Goal: Task Accomplishment & Management: Use online tool/utility

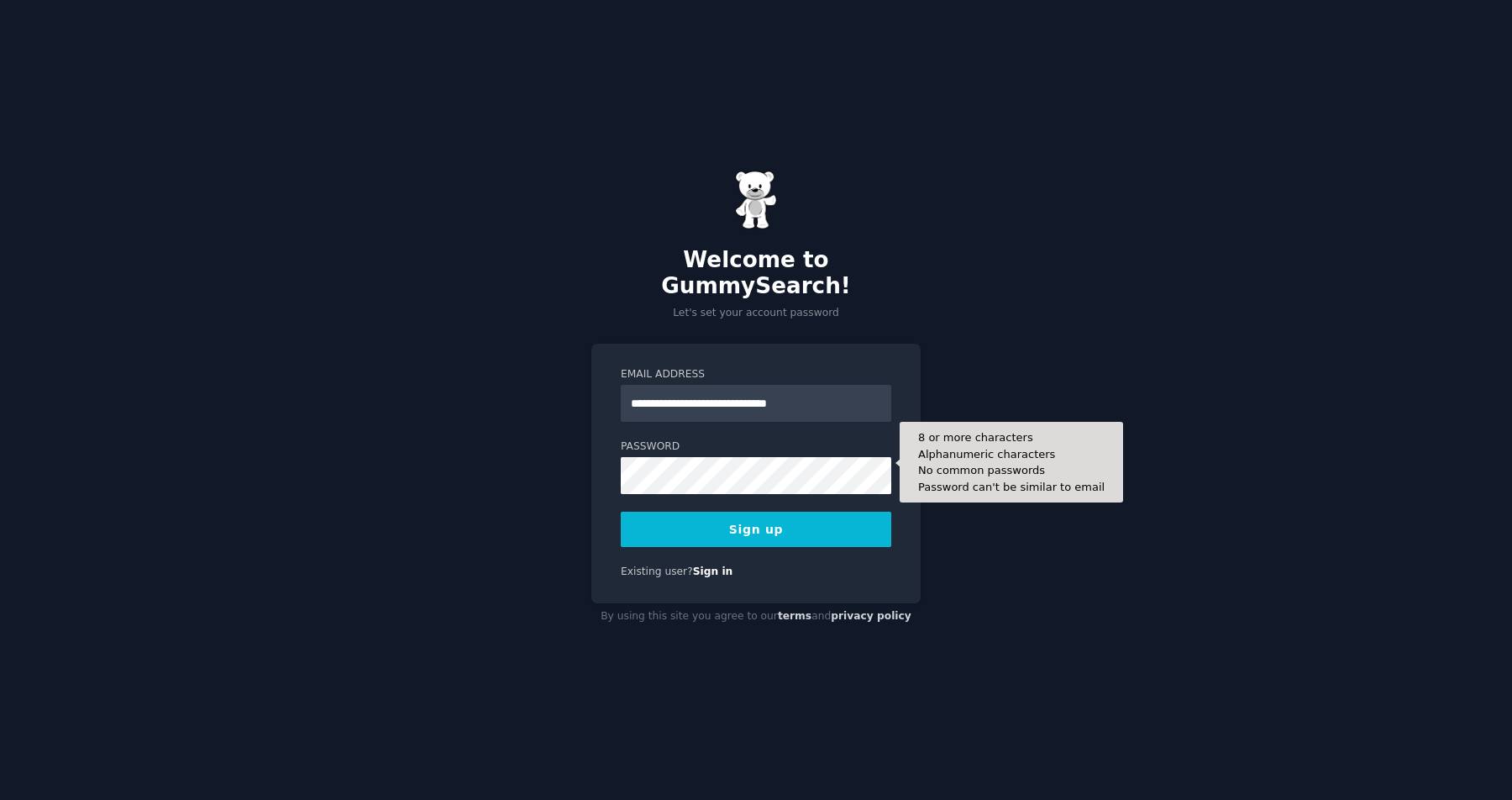
type input "**********"
click at [621, 511] on button "Sign up" at bounding box center [756, 529] width 270 height 35
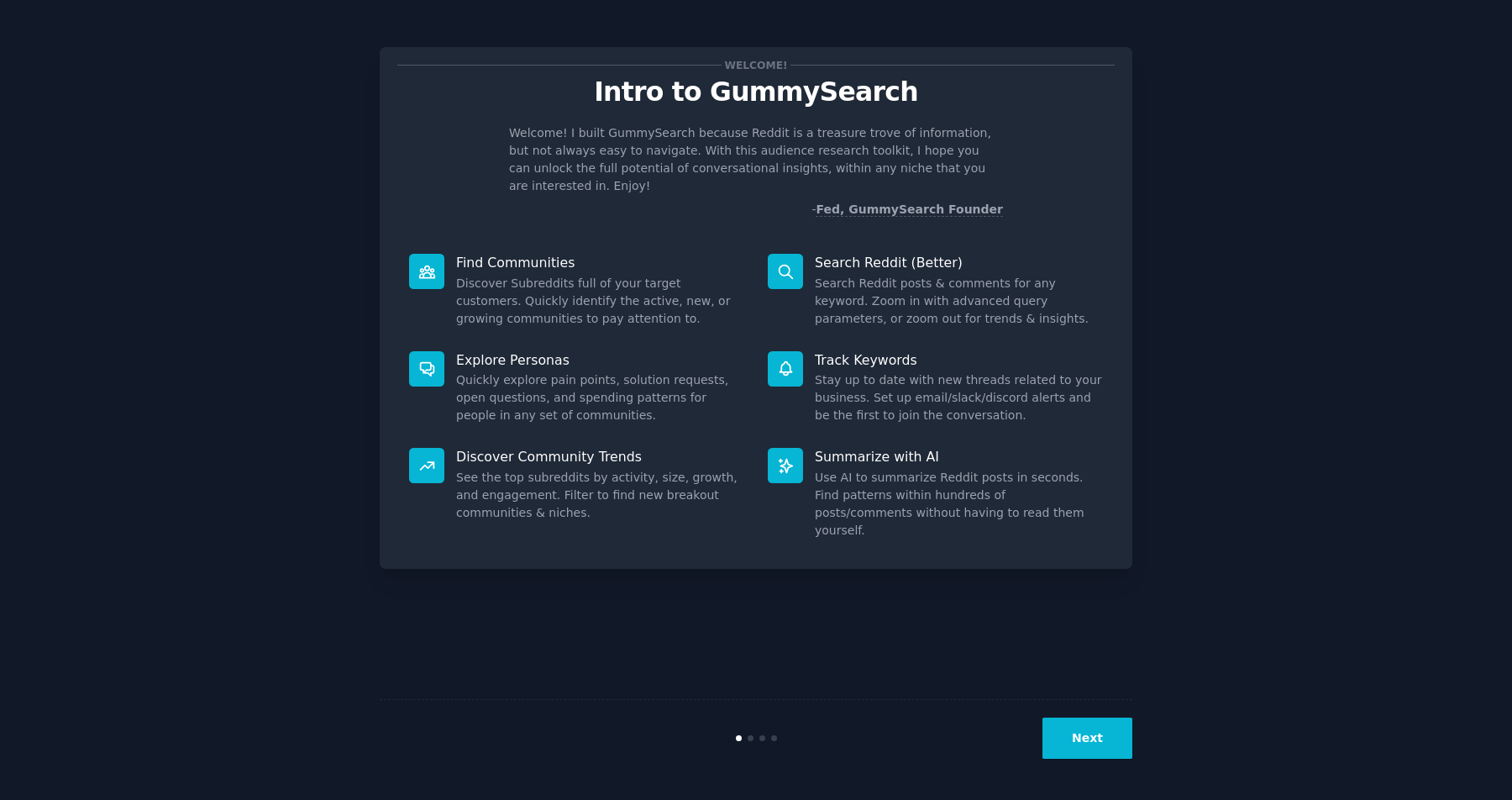
click at [1114, 736] on button "Next" at bounding box center [1088, 738] width 90 height 41
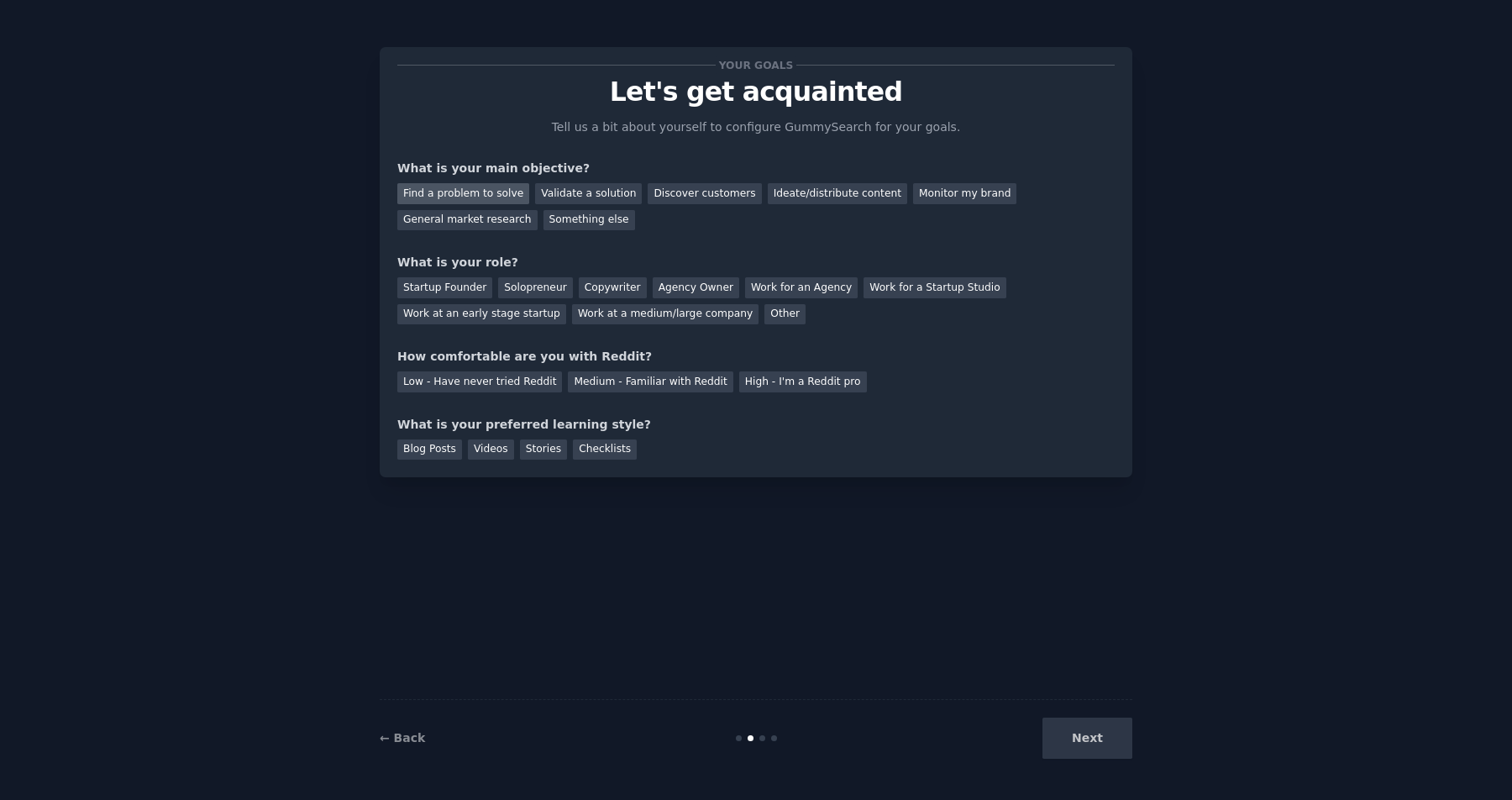
click at [443, 193] on div "Find a problem to solve" at bounding box center [463, 194] width 132 height 21
click at [594, 196] on div "Validate a solution" at bounding box center [588, 194] width 106 height 21
click at [485, 188] on div "Find a problem to solve" at bounding box center [463, 194] width 132 height 21
click at [507, 288] on div "Solopreneur" at bounding box center [536, 288] width 74 height 21
click at [500, 386] on div "Low - Have never tried Reddit" at bounding box center [480, 382] width 165 height 21
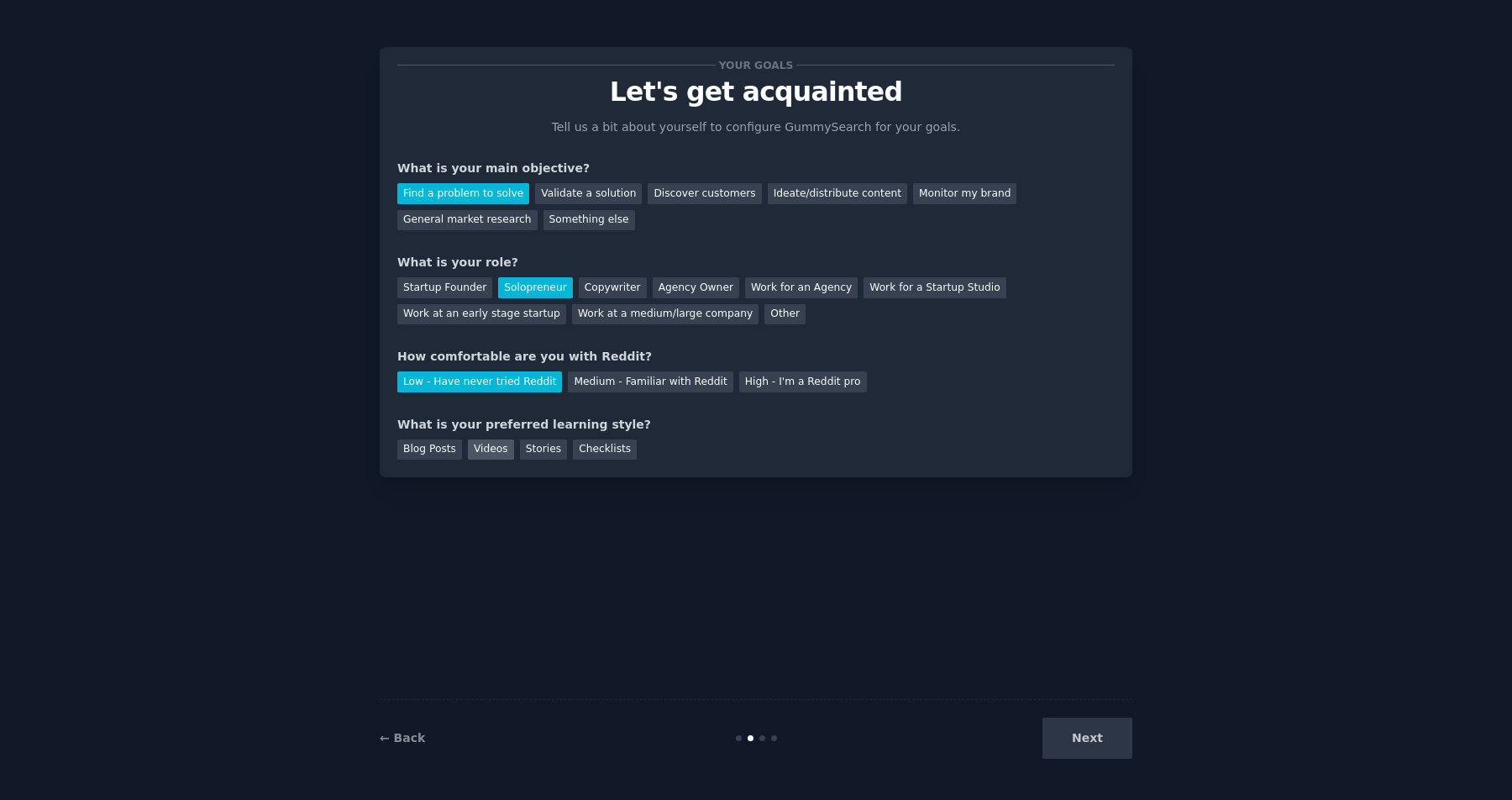
click at [486, 447] on div "Videos" at bounding box center [491, 450] width 46 height 21
click at [1086, 748] on button "Next" at bounding box center [1088, 738] width 90 height 41
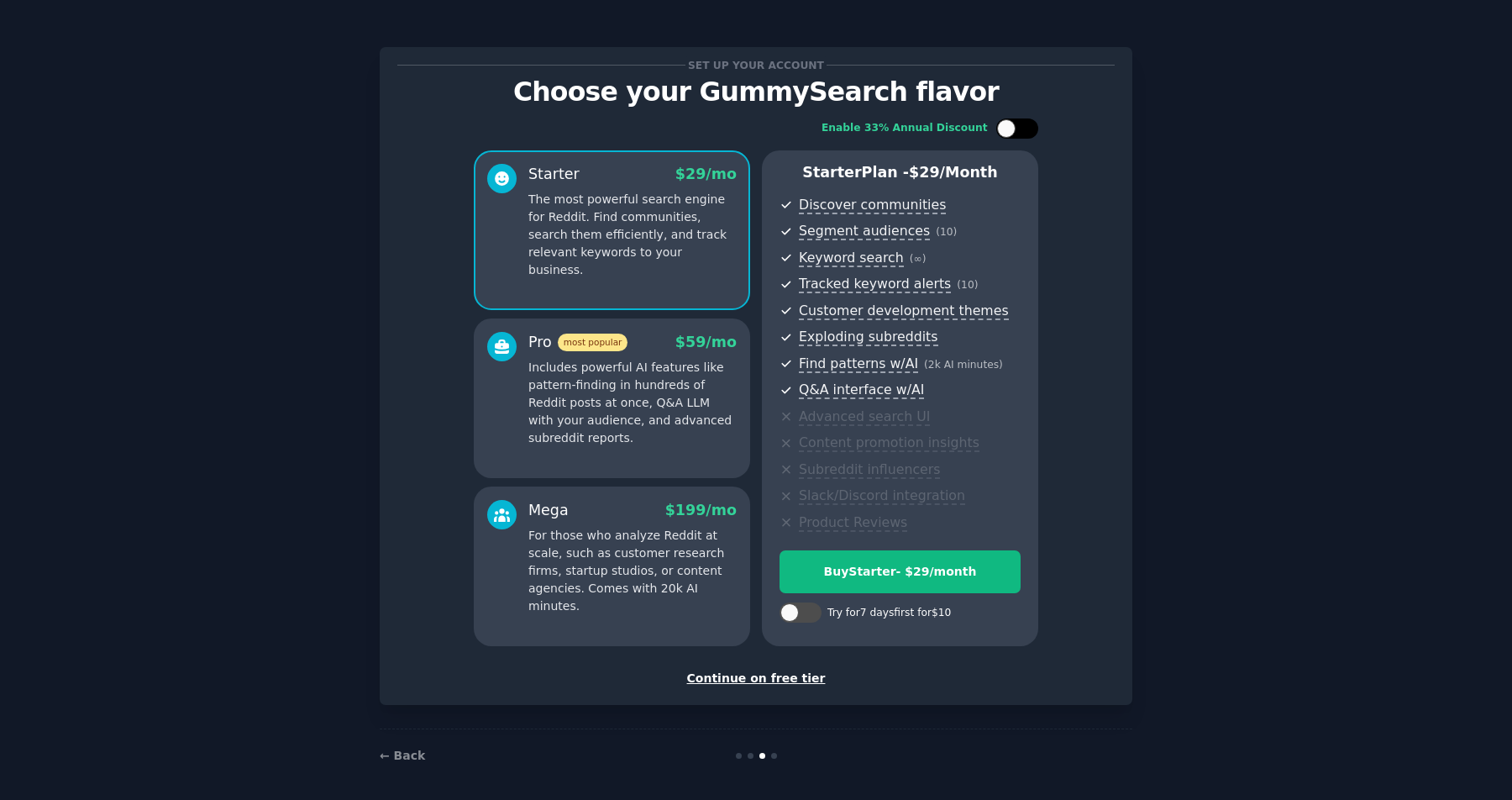
click at [1023, 128] on div at bounding box center [1026, 129] width 9 height 9
click at [1005, 130] on icon at bounding box center [1007, 129] width 6 height 4
checkbox input "false"
click at [640, 416] on p "Includes powerful AI features like pattern-finding in hundreds of Reddit posts …" at bounding box center [632, 403] width 208 height 88
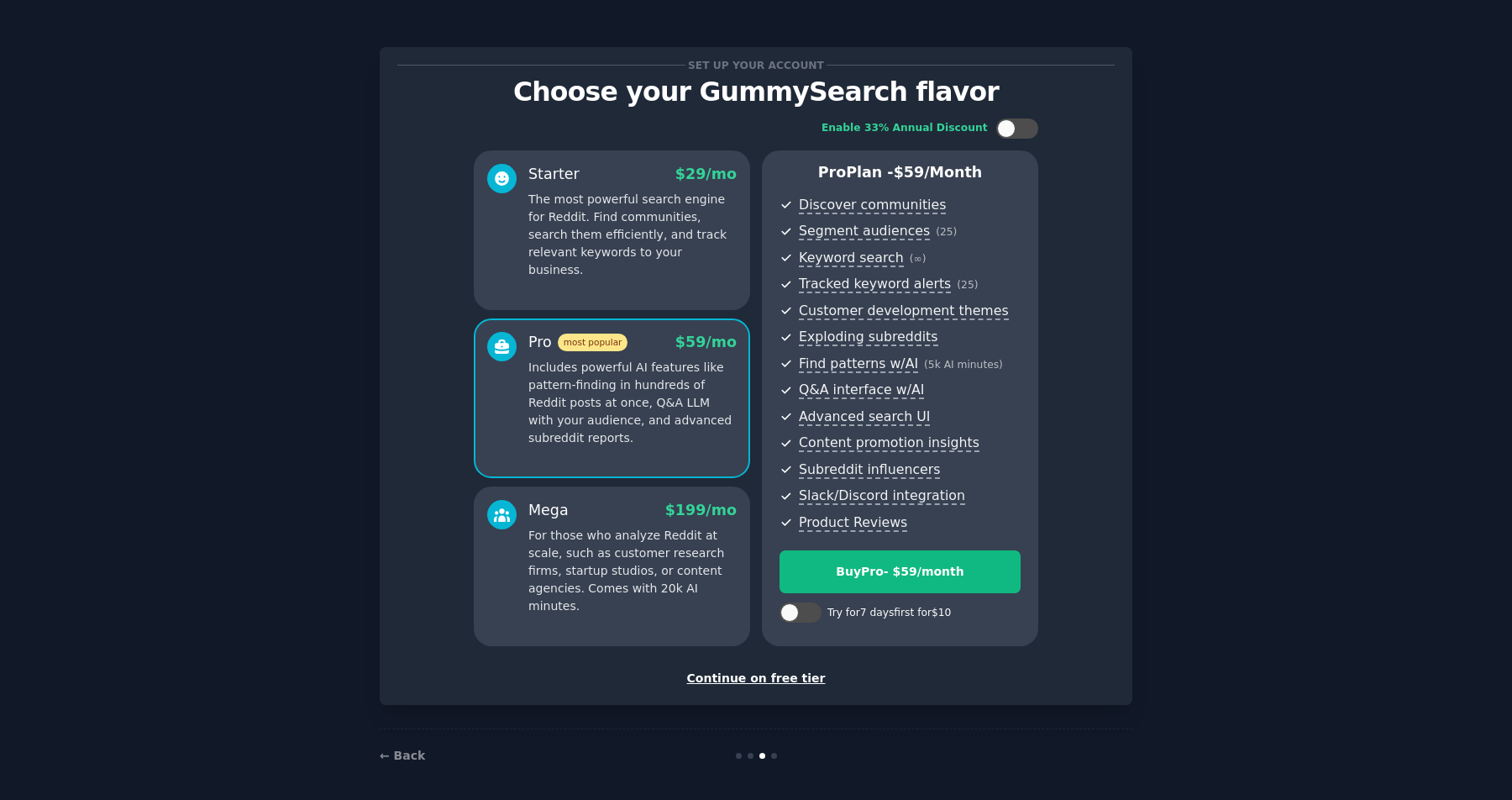
click at [666, 236] on p "The most powerful search engine for Reddit. Find communities, search them effic…" at bounding box center [632, 235] width 208 height 88
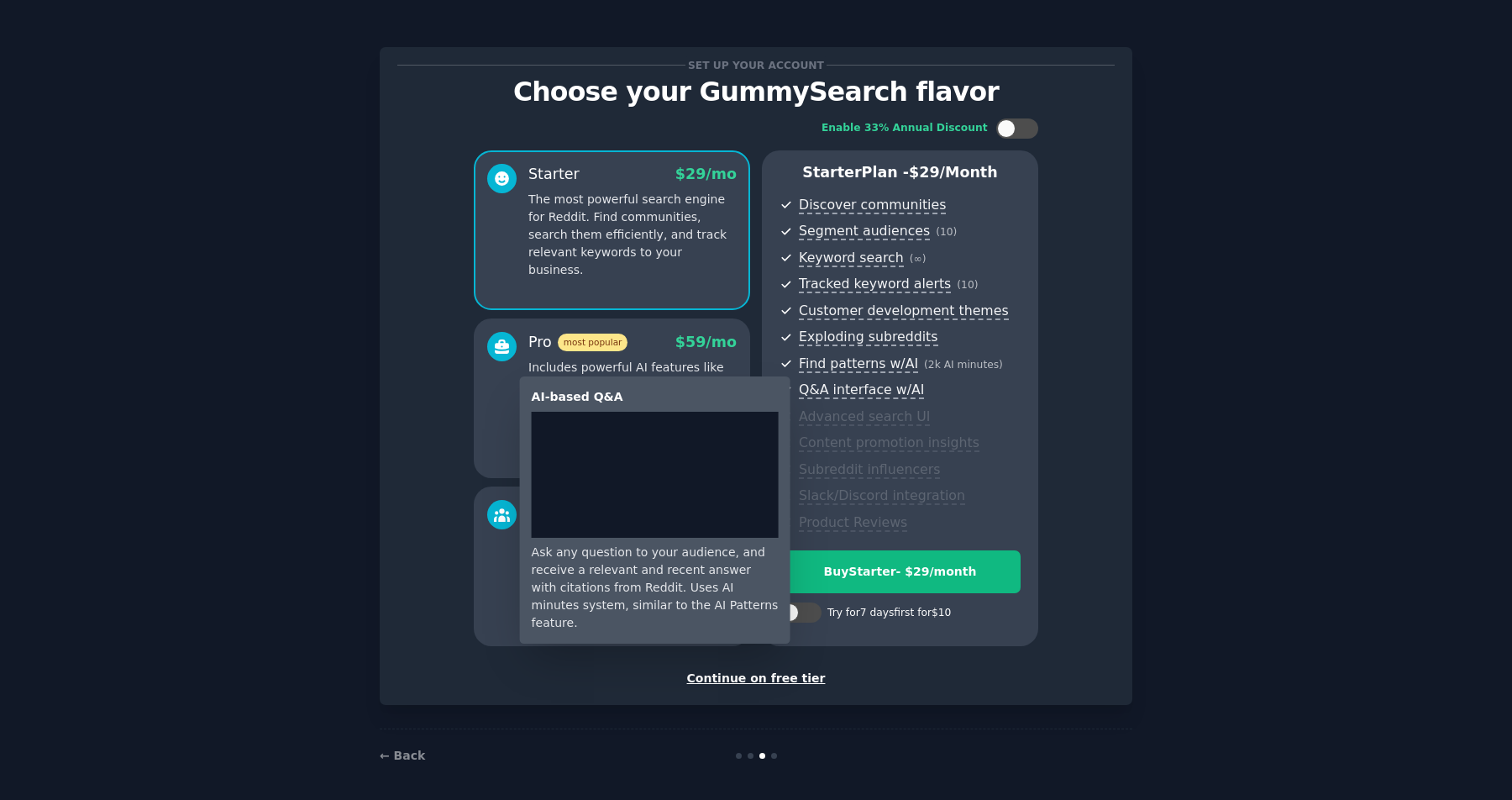
click at [835, 395] on span "Q&A interface w/AI" at bounding box center [861, 390] width 125 height 17
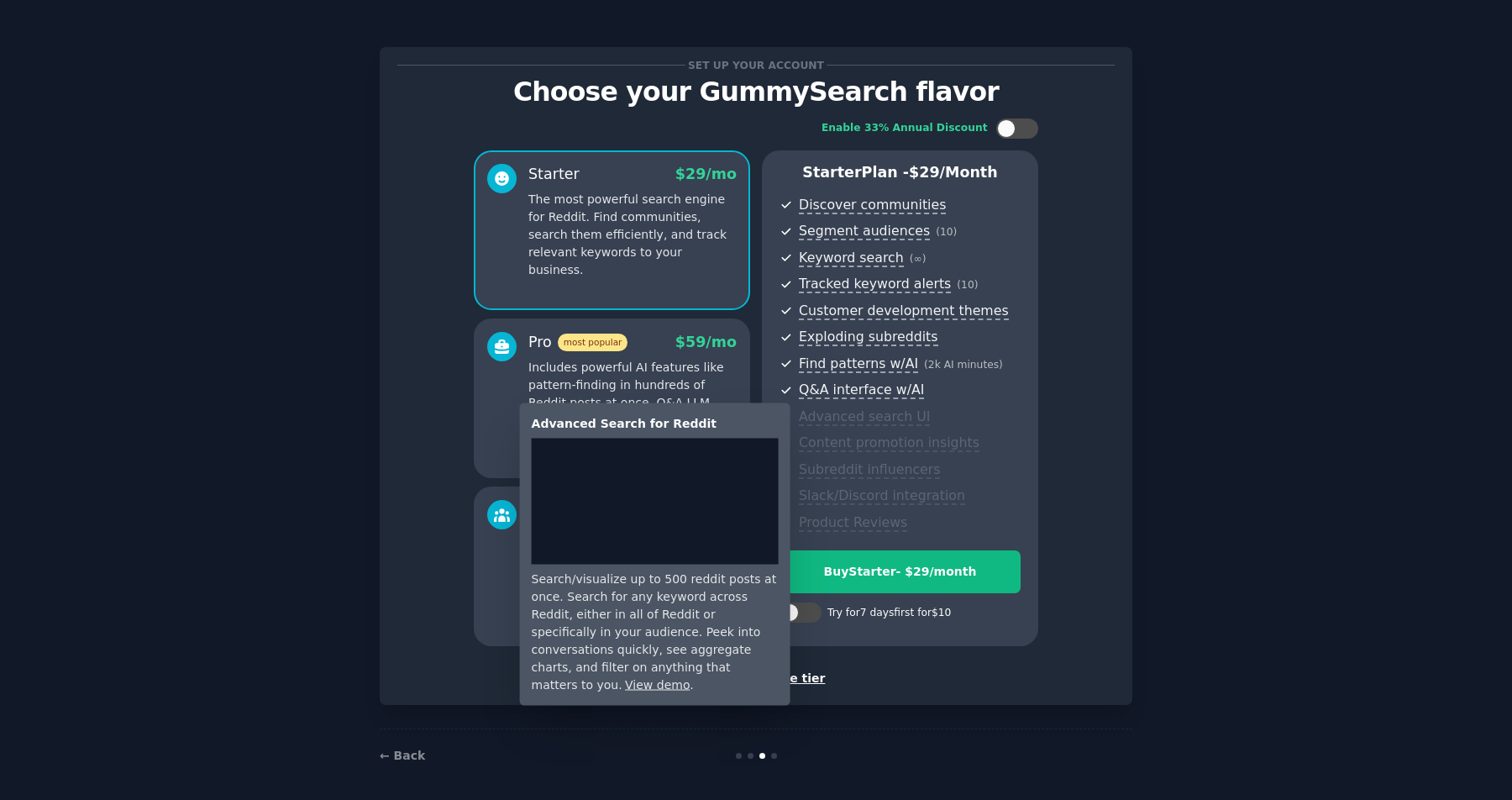
click at [815, 418] on span "Advanced search UI" at bounding box center [865, 417] width 131 height 17
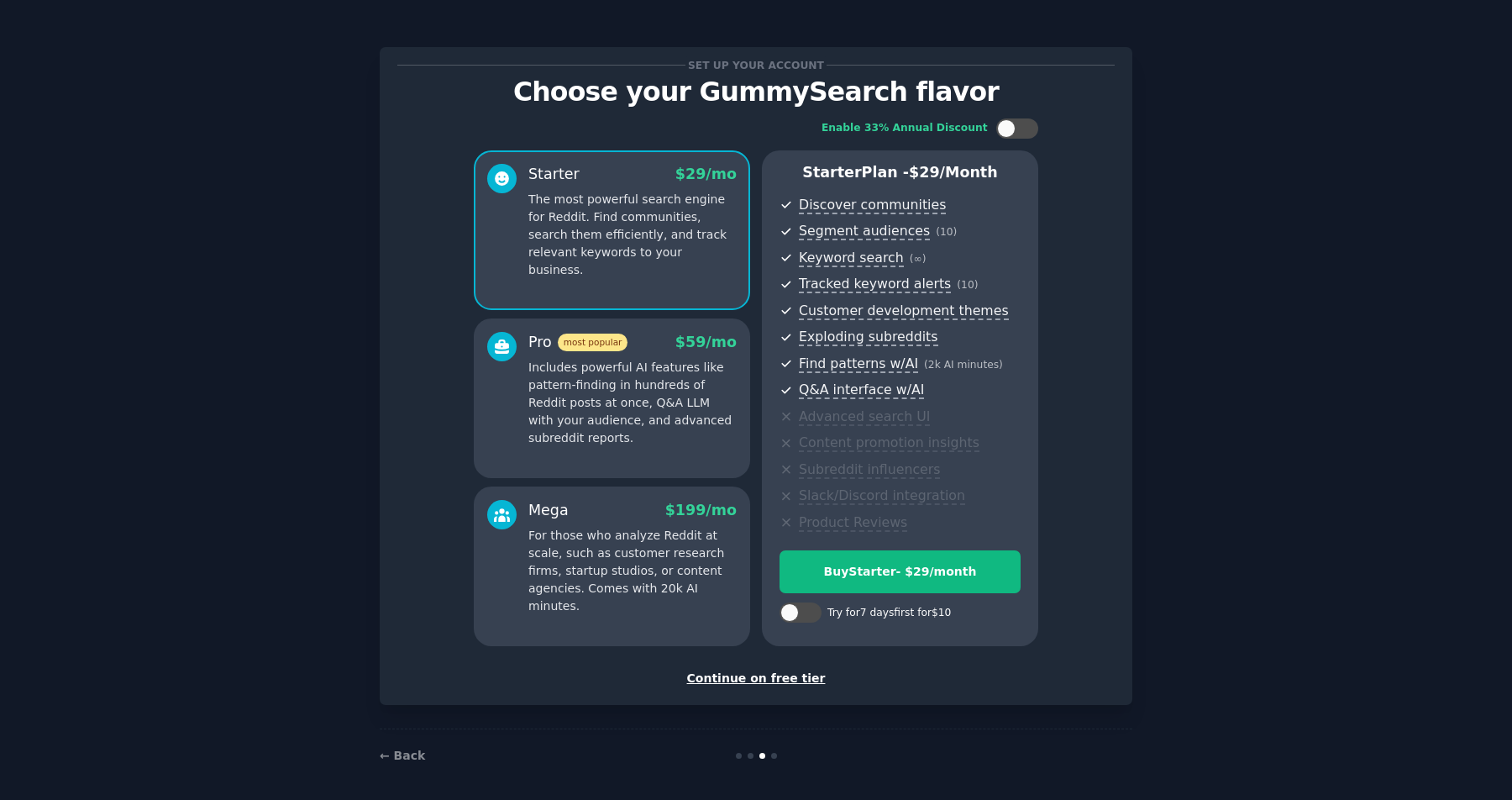
click at [740, 452] on div "Pro most popular $ 59 /mo Includes powerful AI features like pattern-finding in…" at bounding box center [612, 397] width 276 height 160
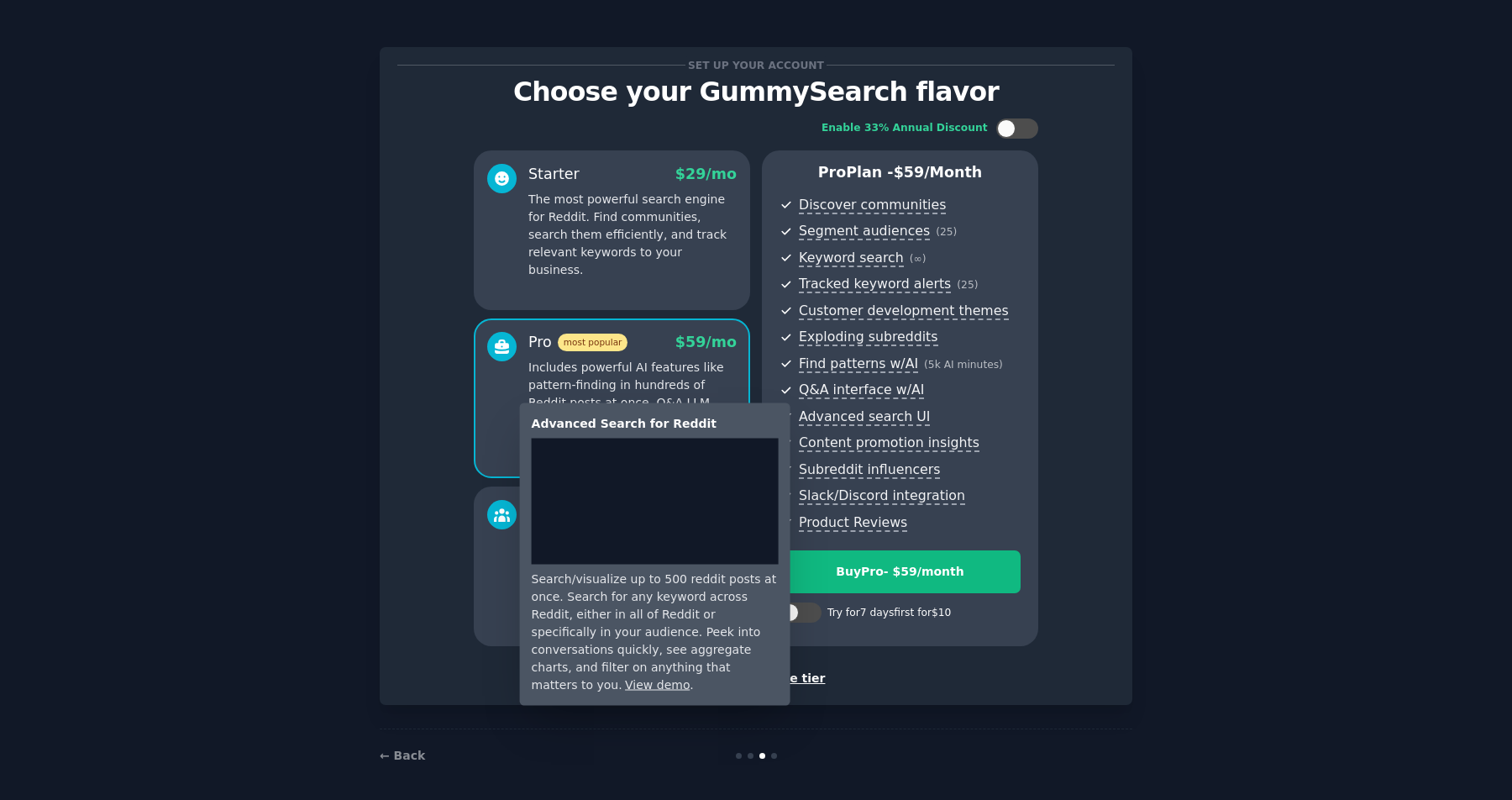
click at [857, 417] on span "Advanced search UI" at bounding box center [865, 417] width 131 height 17
click at [882, 422] on span "Advanced search UI" at bounding box center [865, 417] width 131 height 17
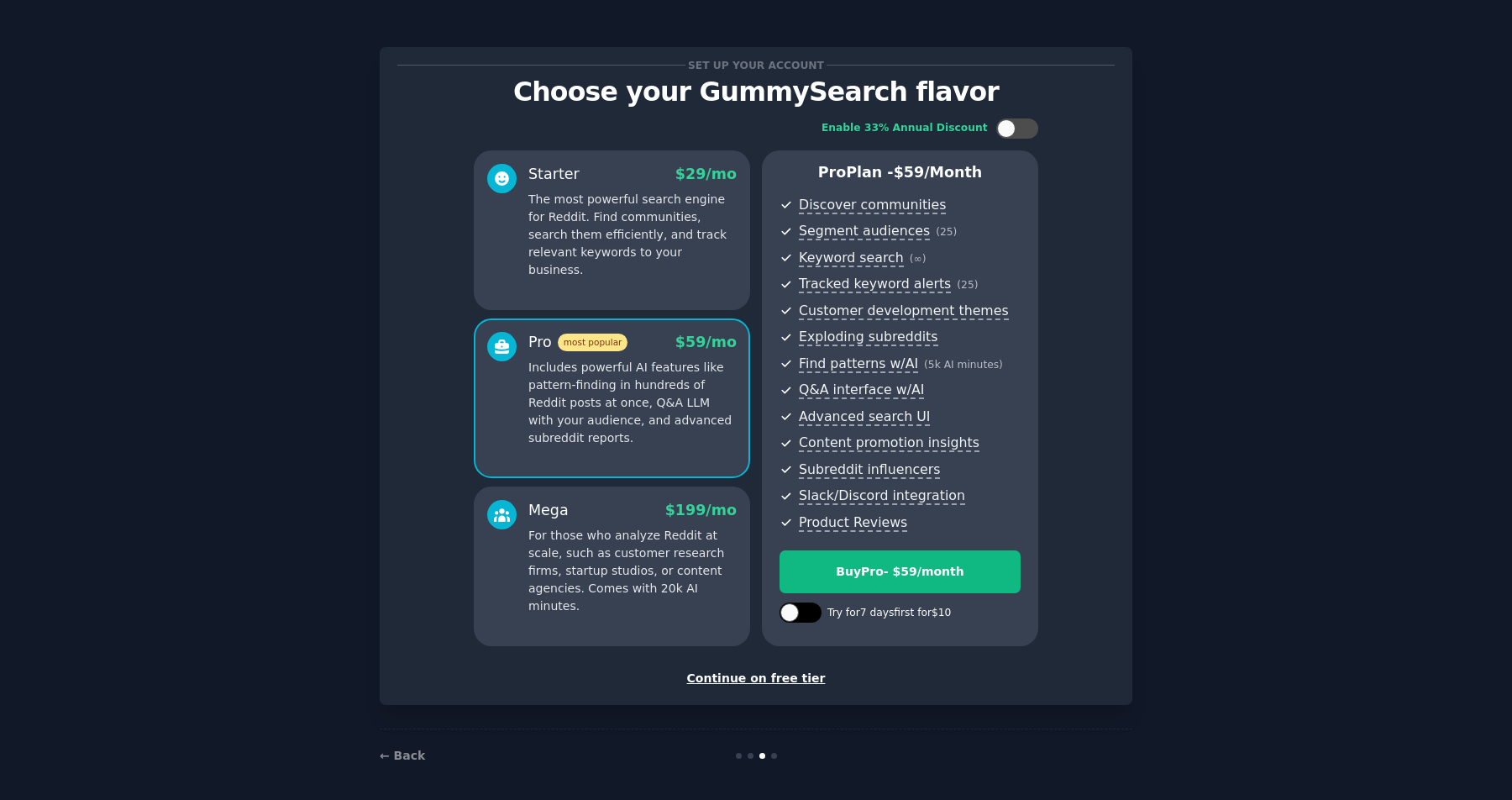
click at [810, 616] on div at bounding box center [800, 612] width 42 height 20
click at [788, 615] on icon at bounding box center [791, 613] width 10 height 10
click at [807, 615] on div at bounding box center [809, 613] width 9 height 9
checkbox input "true"
click at [914, 568] on div "Try Pro for $10" at bounding box center [899, 571] width 239 height 17
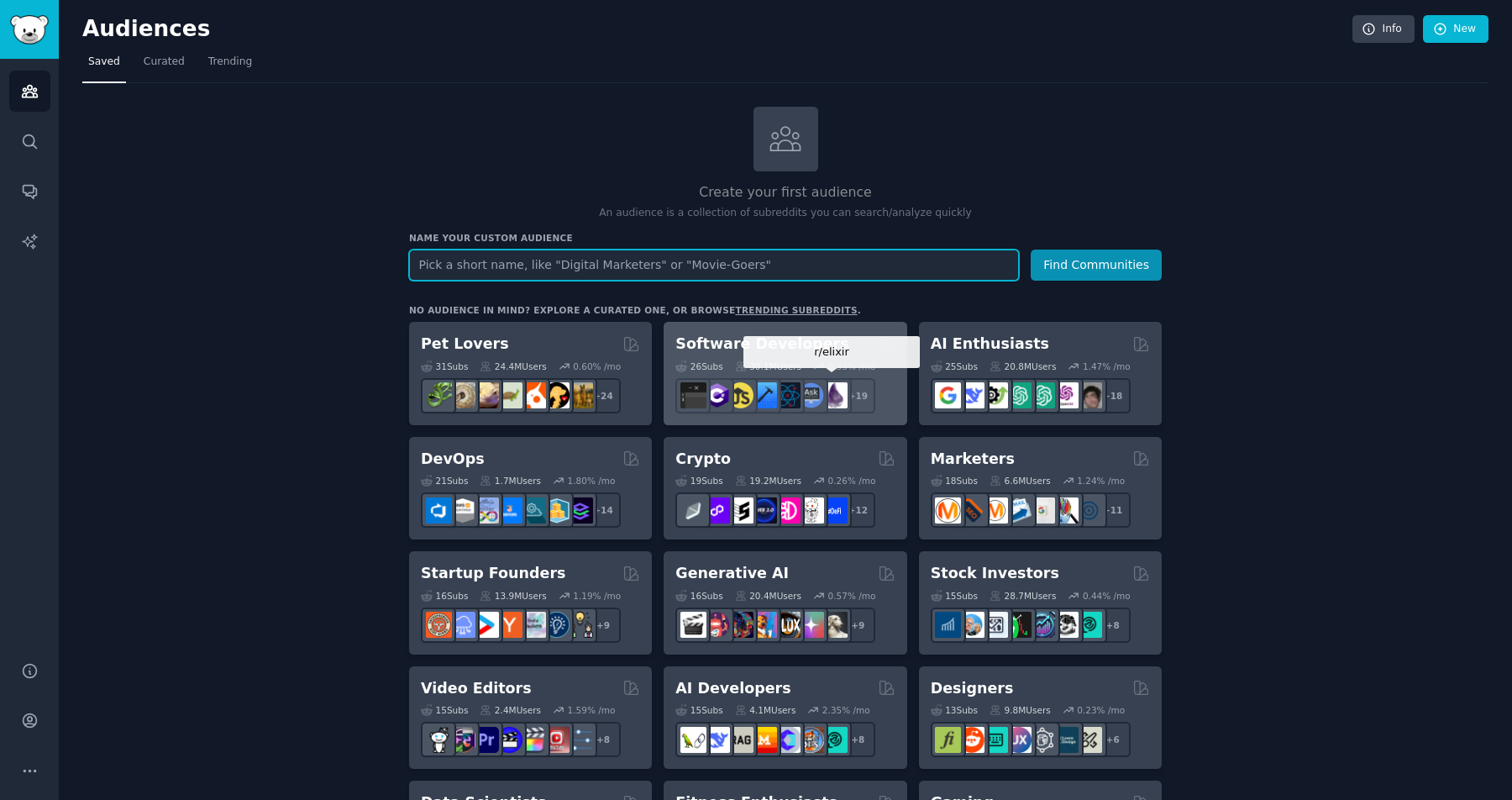
scroll to position [43, 0]
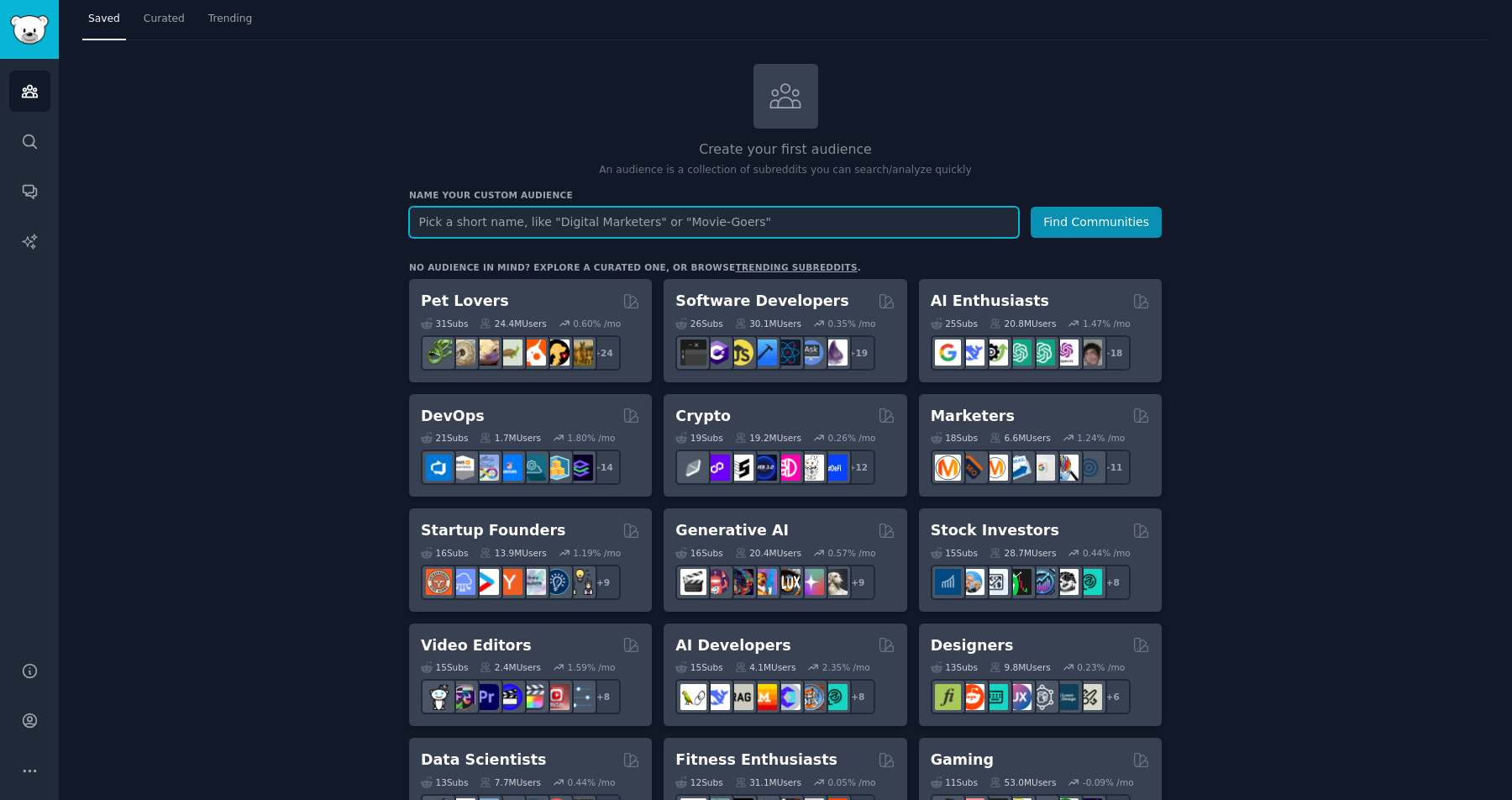
click at [530, 230] on input "text" at bounding box center [715, 222] width 610 height 31
click at [685, 232] on input "text" at bounding box center [715, 222] width 610 height 31
paste input "Vending Machine"
type input "Vending Machine"
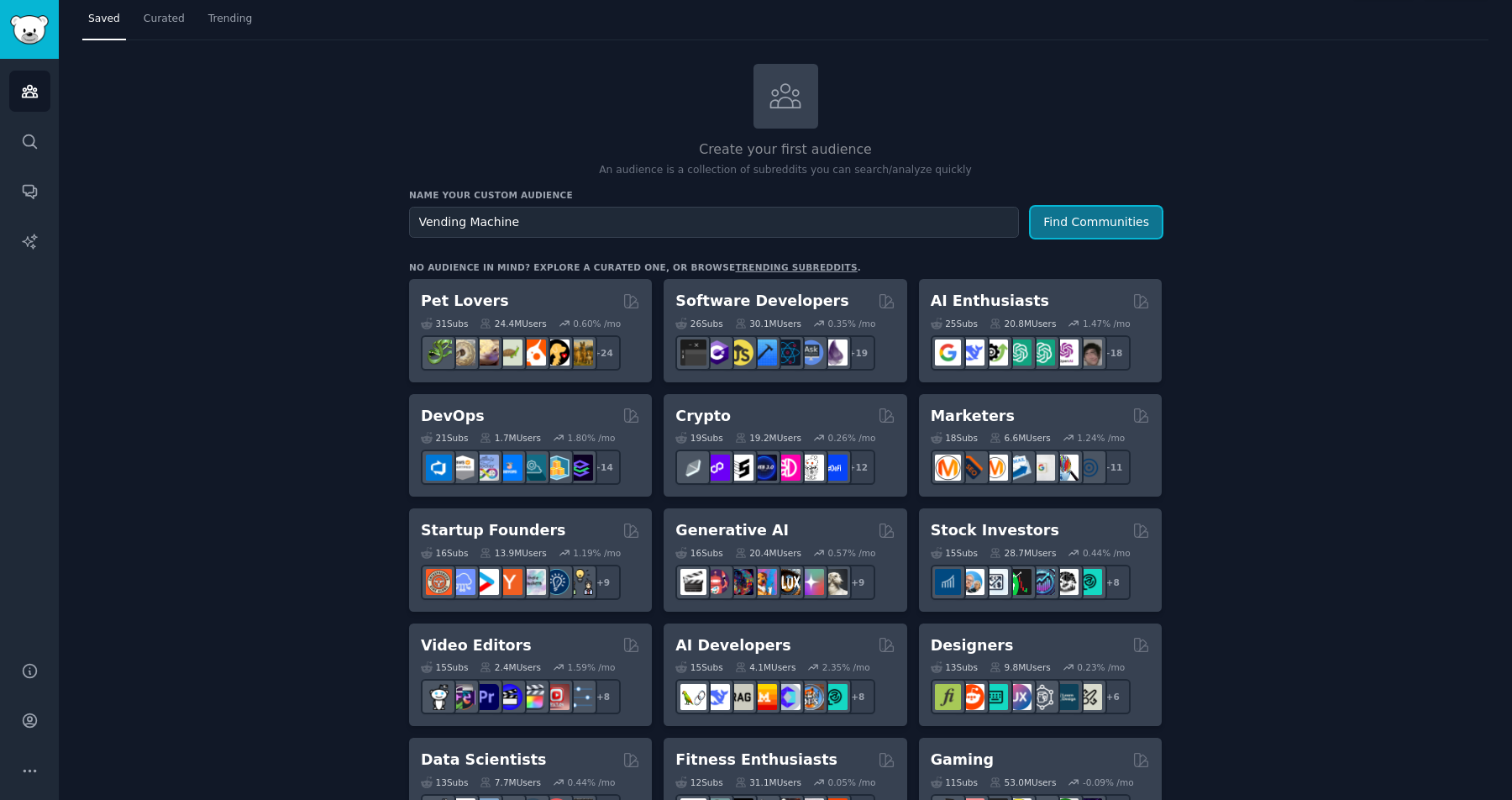
click at [1093, 233] on button "Find Communities" at bounding box center [1096, 222] width 131 height 31
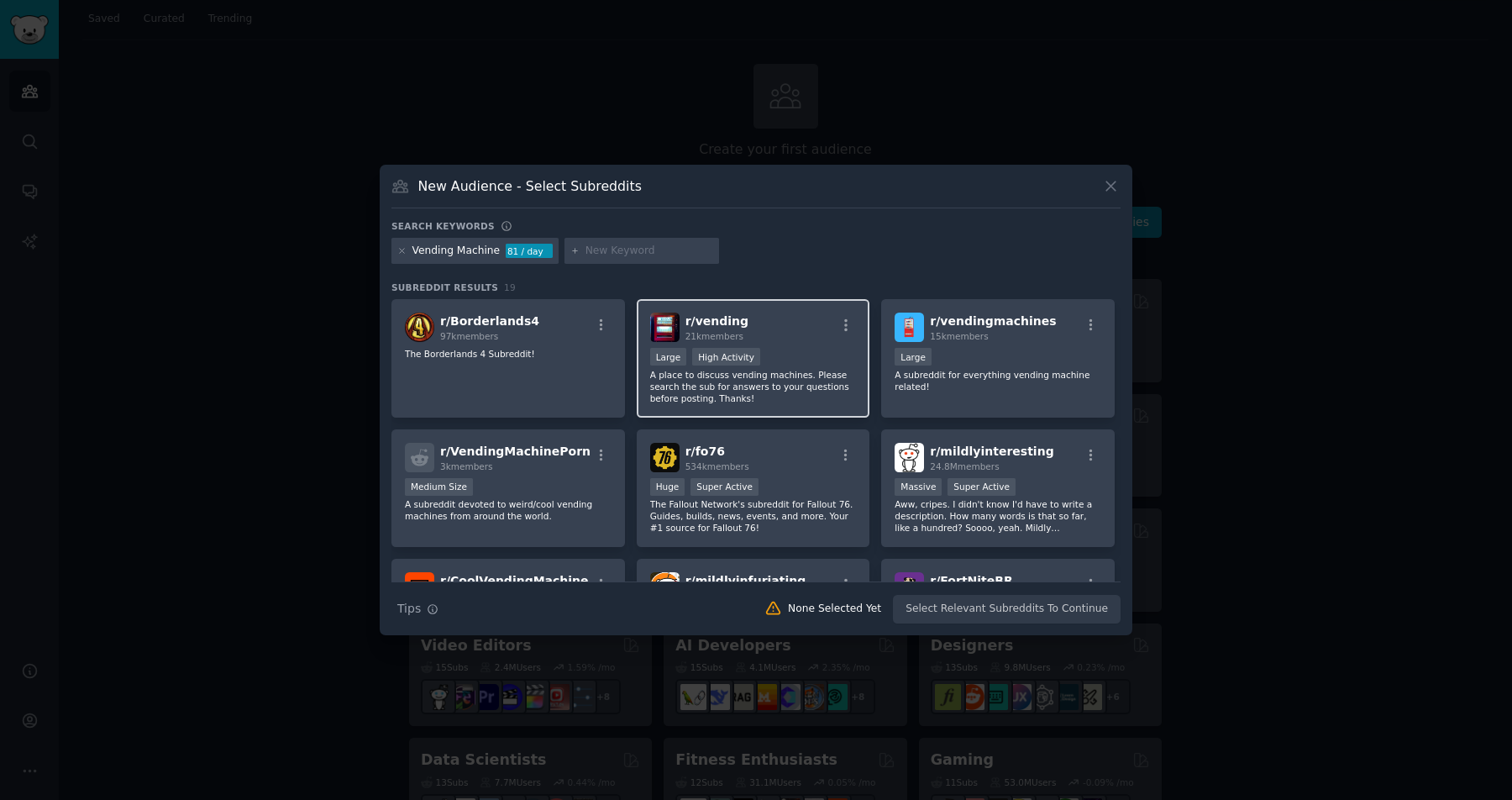
click at [769, 351] on div "Large High Activity" at bounding box center [753, 359] width 206 height 21
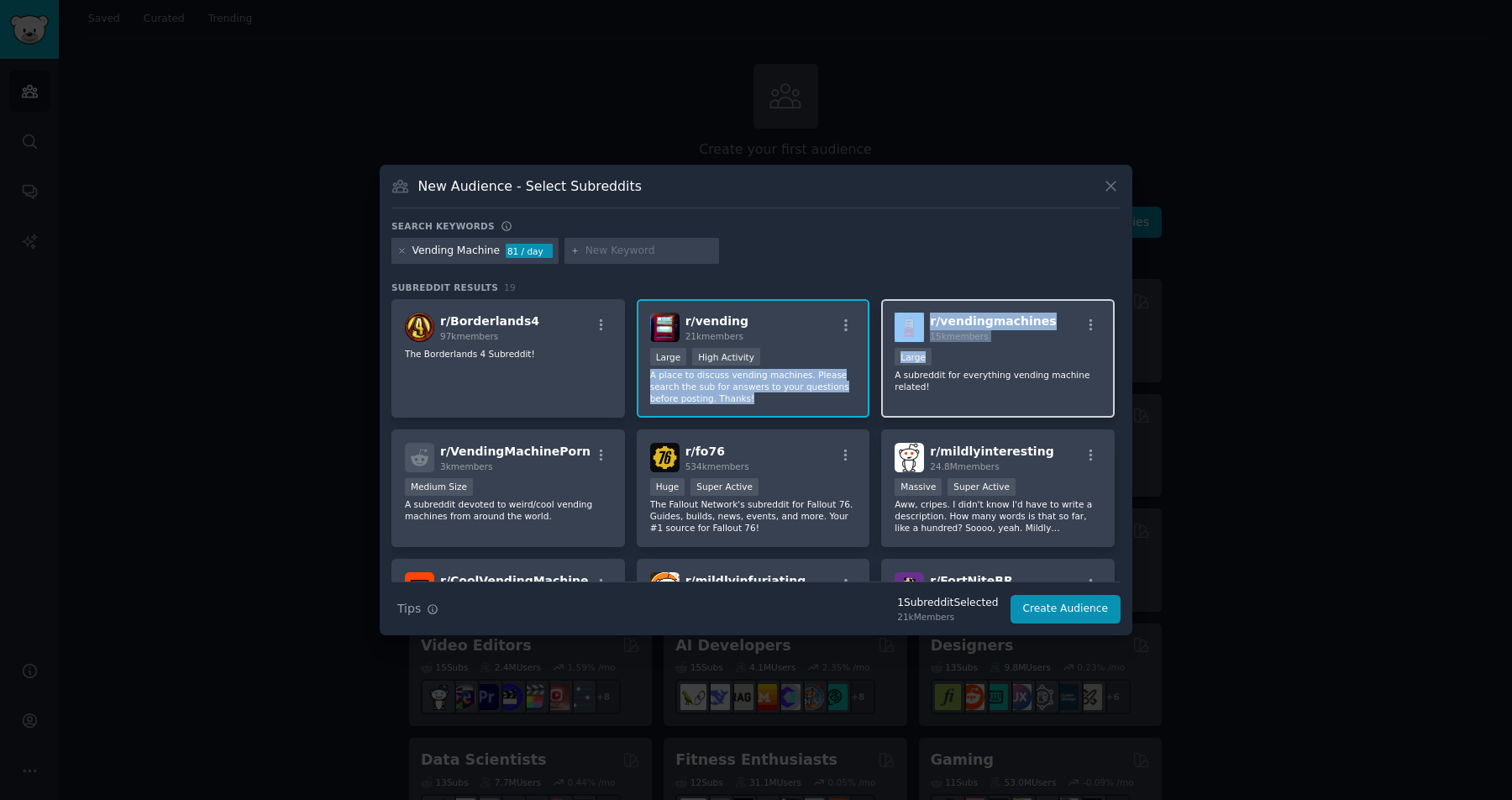
click at [994, 352] on div "Large" at bounding box center [997, 359] width 206 height 21
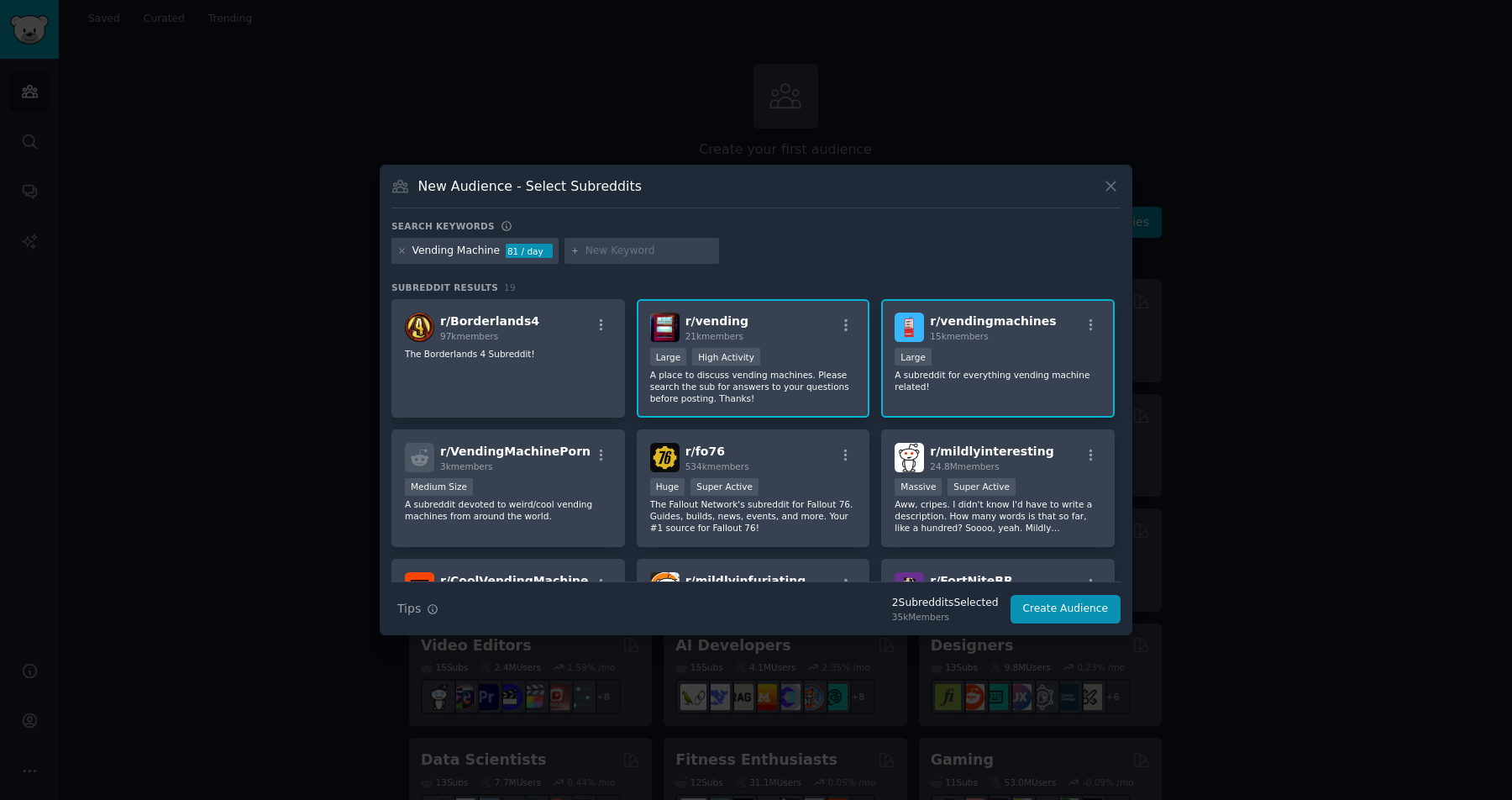
click at [1004, 243] on div "Vending Machine 81 / day" at bounding box center [756, 254] width 729 height 33
click at [1066, 613] on button "Create Audience" at bounding box center [1066, 608] width 111 height 29
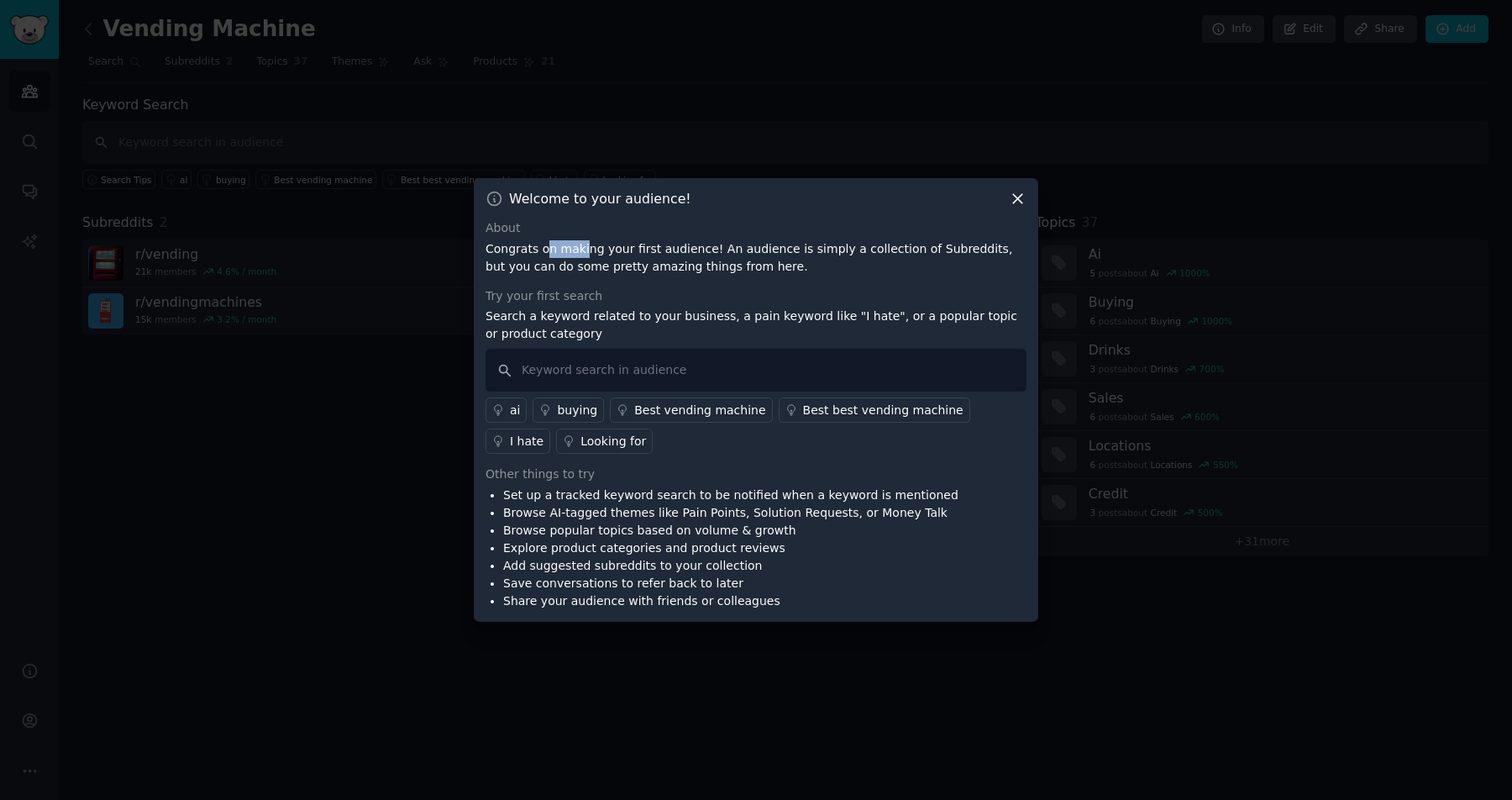
drag, startPoint x: 545, startPoint y: 250, endPoint x: 582, endPoint y: 250, distance: 37.0
click at [582, 250] on p "Congrats on making your first audience! An audience is simply a collection of S…" at bounding box center [756, 257] width 541 height 35
click at [567, 378] on input "text" at bounding box center [756, 370] width 541 height 43
type input "Pain"
click at [581, 435] on div "Looking for" at bounding box center [613, 441] width 66 height 17
